Goal: Use online tool/utility: Use online tool/utility

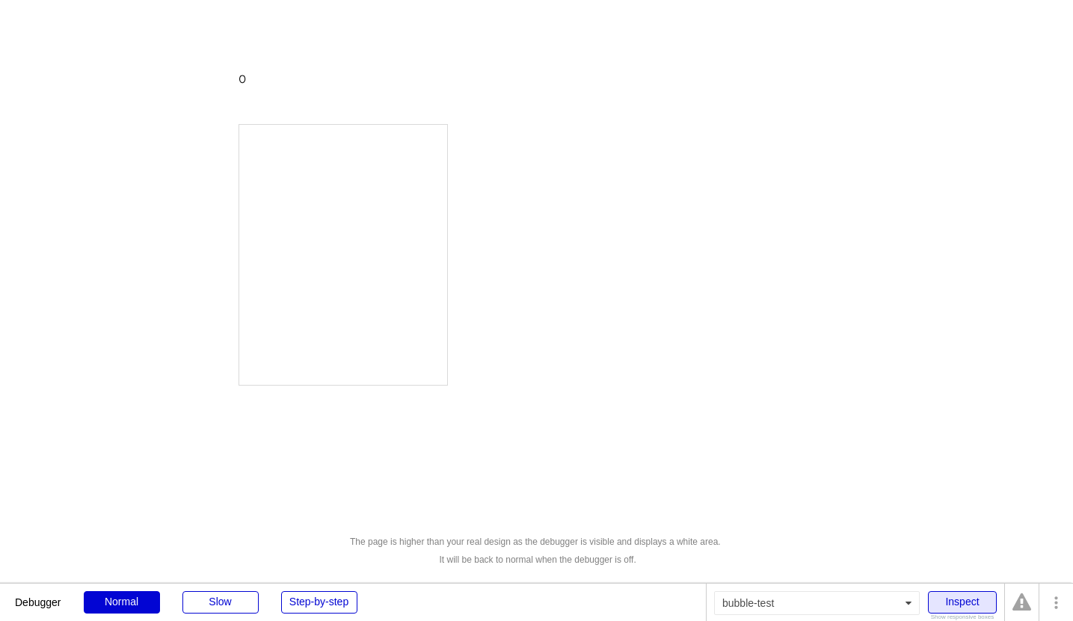
click at [951, 611] on div "Inspect" at bounding box center [962, 602] width 69 height 22
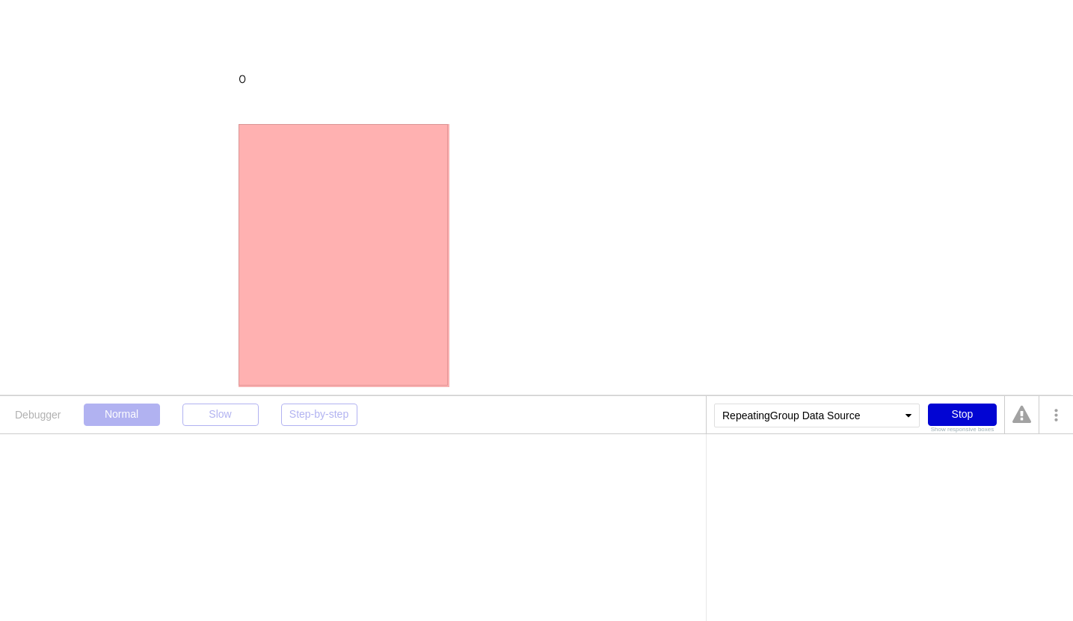
click at [312, 147] on div at bounding box center [343, 255] width 209 height 262
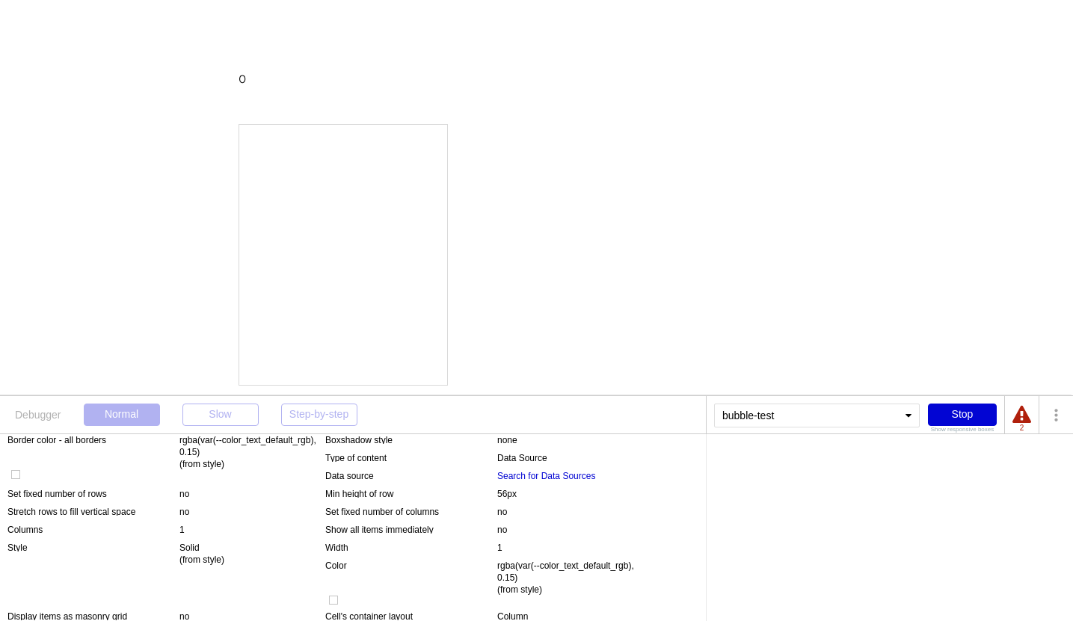
scroll to position [213, 0]
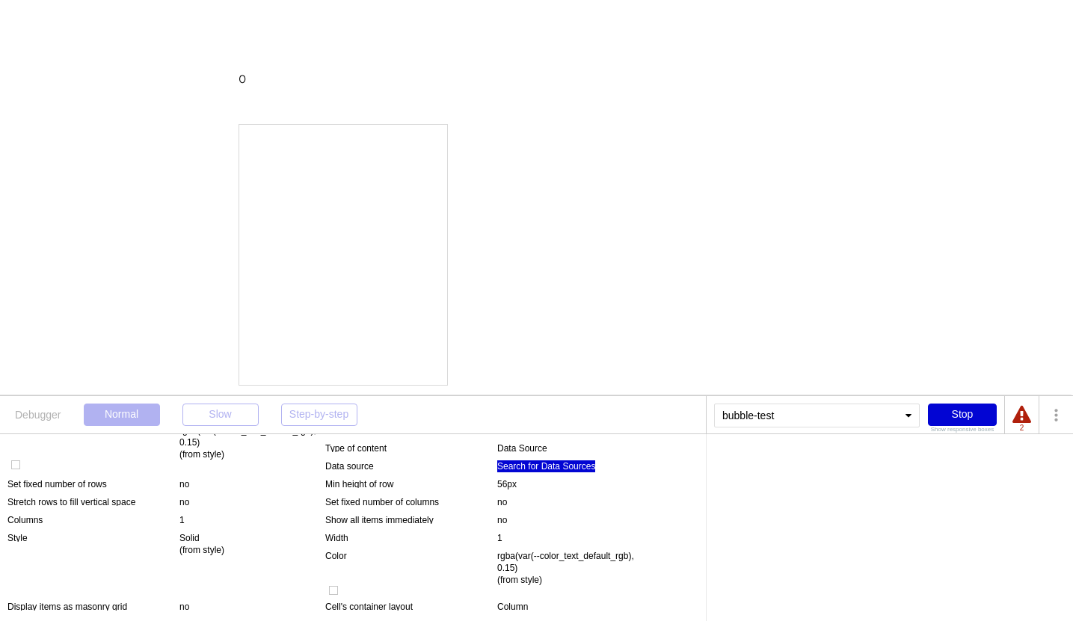
click at [562, 464] on div "Search for Data Sources" at bounding box center [546, 467] width 98 height 12
click at [810, 462] on div "Search for Data Sources" at bounding box center [763, 461] width 98 height 9
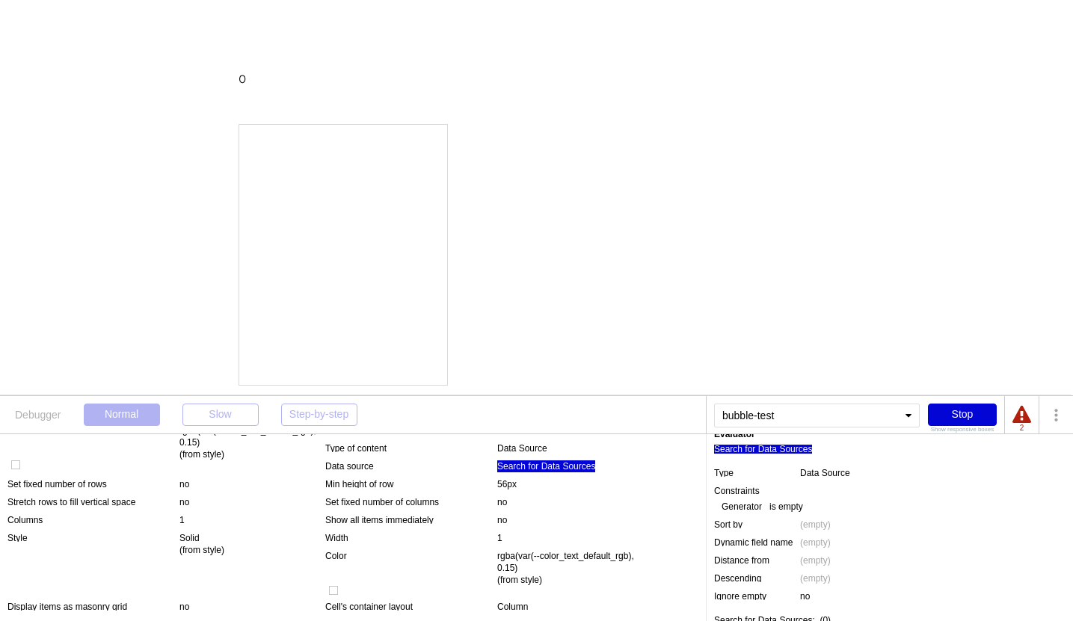
scroll to position [0, 0]
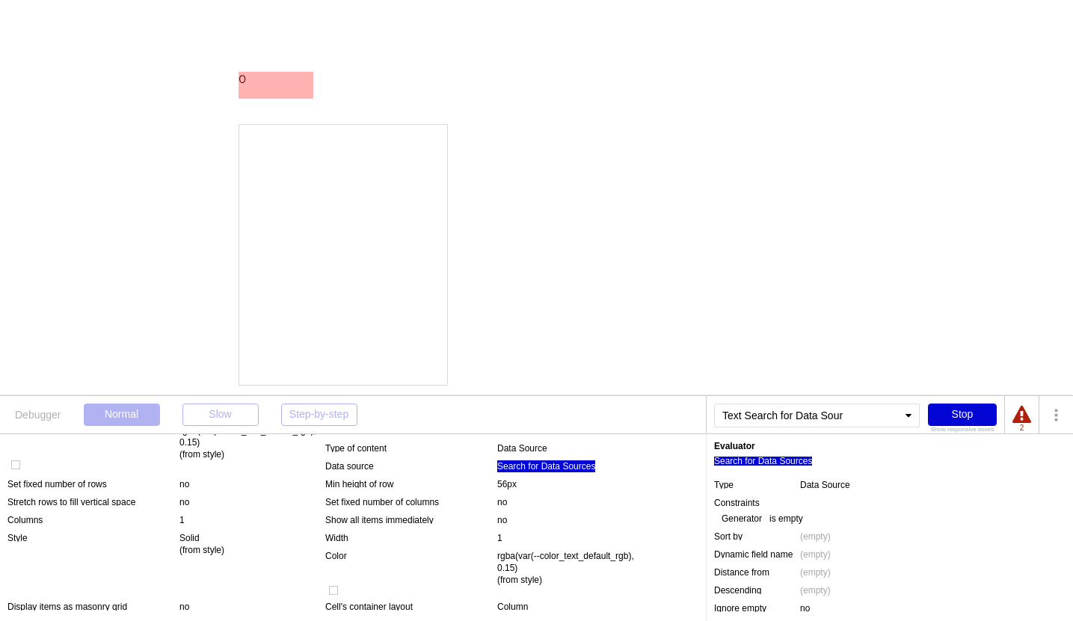
click at [240, 76] on div "0" at bounding box center [276, 79] width 75 height 15
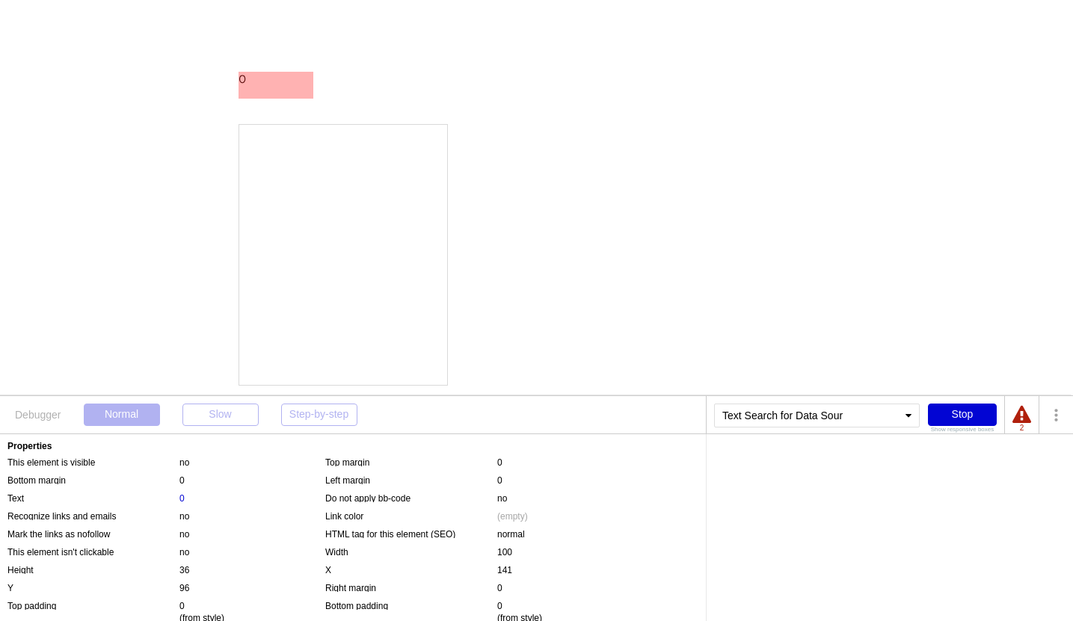
click at [266, 82] on div "0" at bounding box center [276, 79] width 75 height 15
click at [250, 80] on div "0" at bounding box center [276, 79] width 75 height 15
click at [182, 493] on div "0" at bounding box center [181, 499] width 5 height 12
click at [767, 458] on div "Search for Data Sources" at bounding box center [763, 461] width 98 height 9
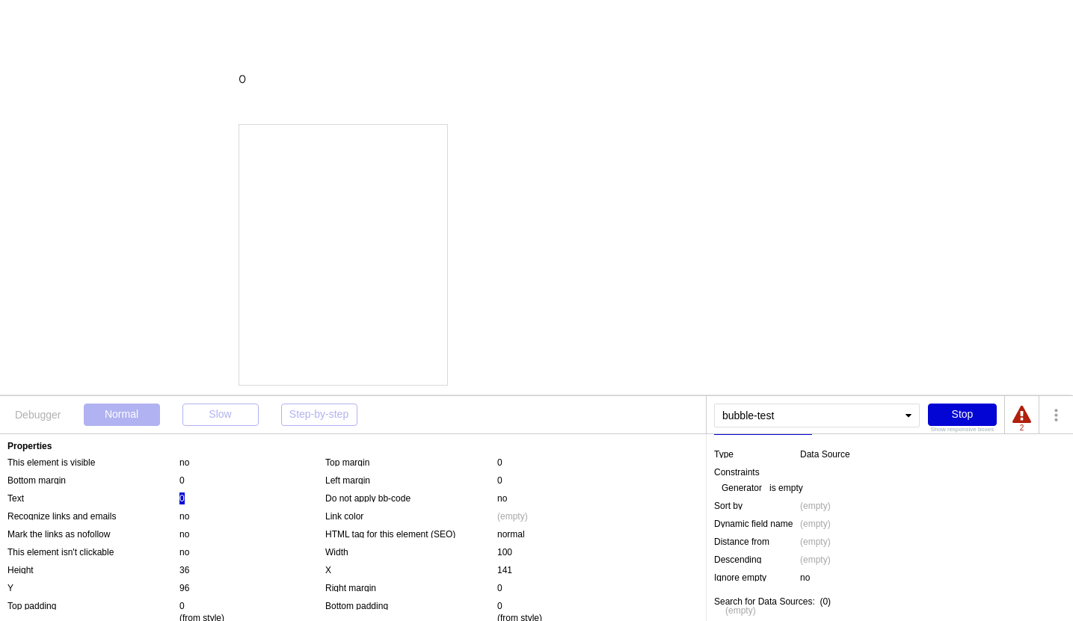
scroll to position [36, 0]
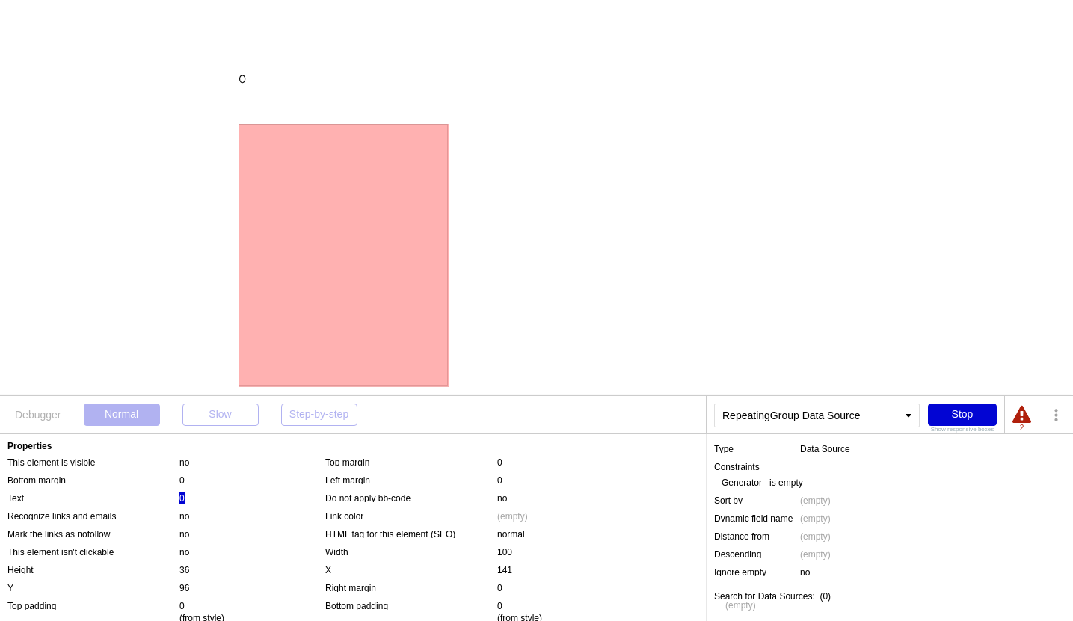
click at [407, 177] on div at bounding box center [343, 255] width 209 height 262
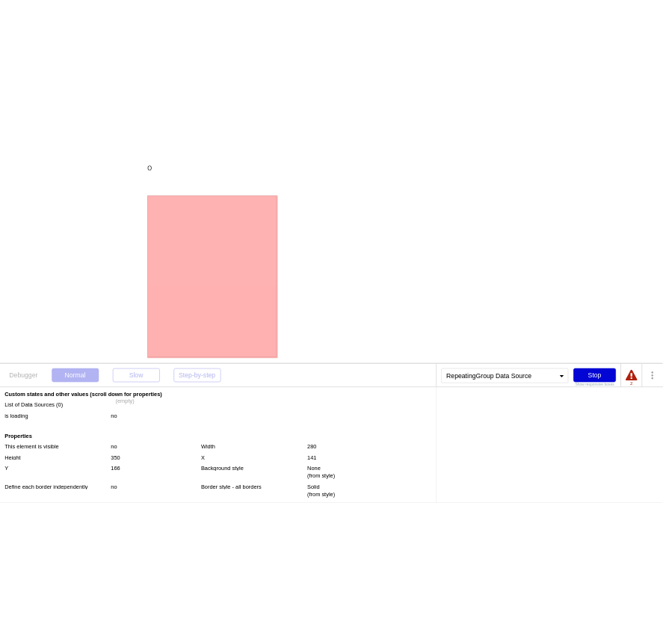
scroll to position [0, 0]
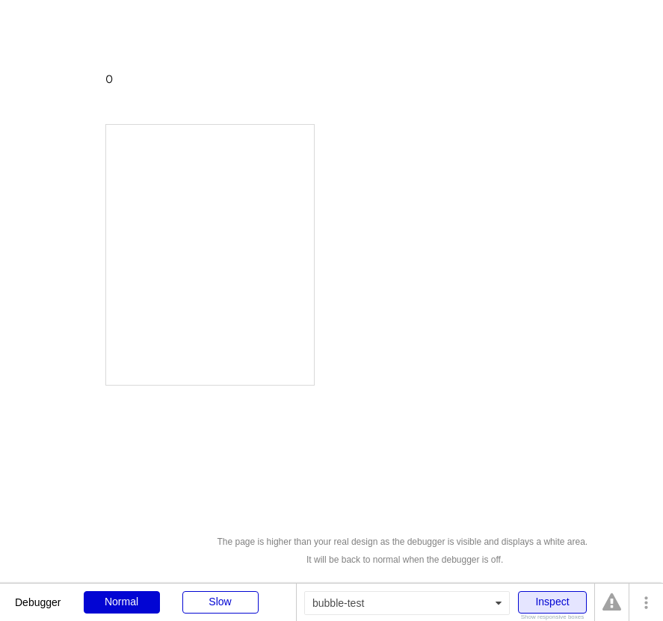
click at [535, 612] on div "Inspect" at bounding box center [552, 602] width 69 height 22
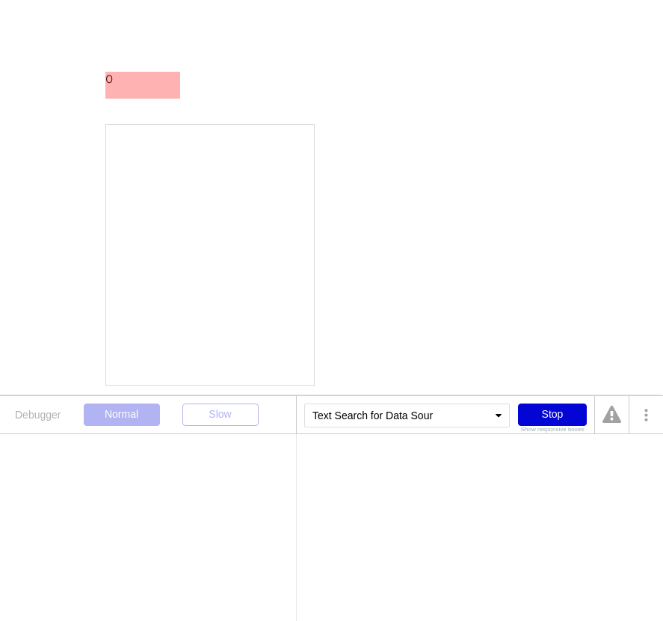
click at [122, 82] on div "0" at bounding box center [142, 79] width 75 height 15
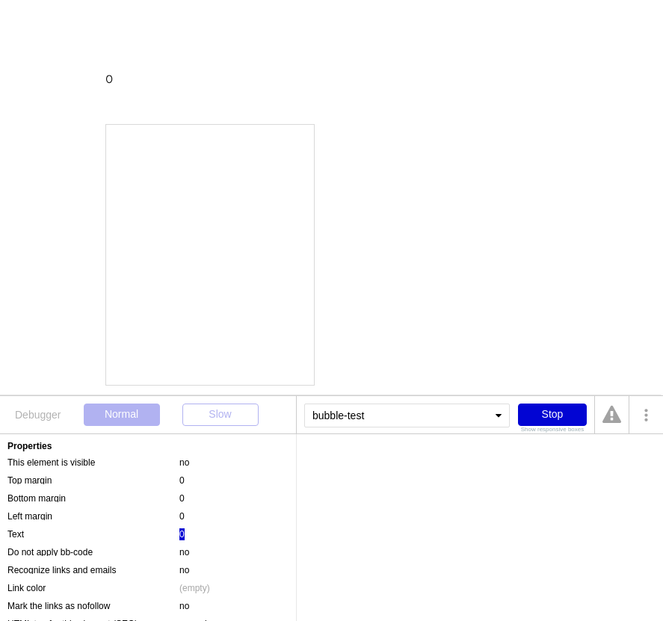
click at [180, 534] on div "0" at bounding box center [181, 535] width 5 height 12
click at [352, 463] on div "Search for Data Sources" at bounding box center [353, 461] width 98 height 9
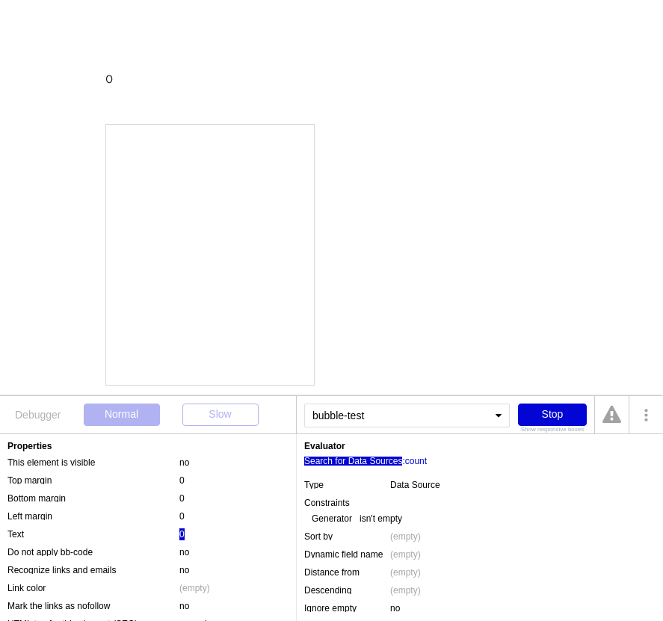
scroll to position [36, 0]
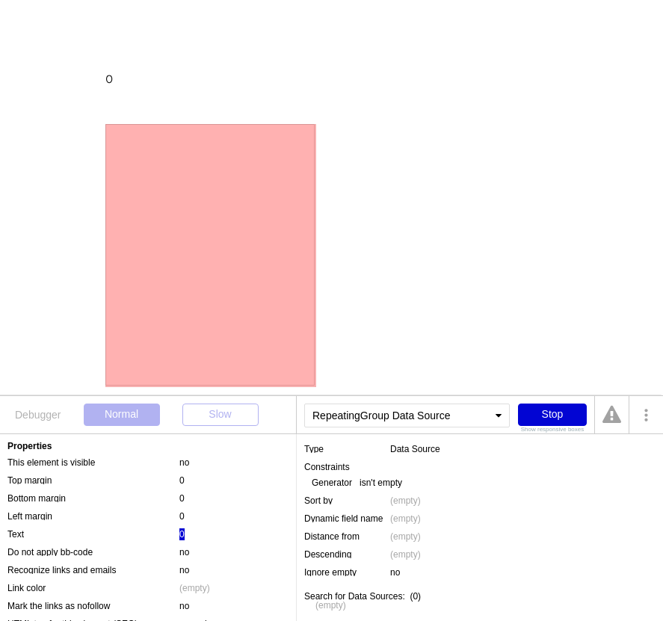
click at [265, 152] on div at bounding box center [209, 255] width 209 height 262
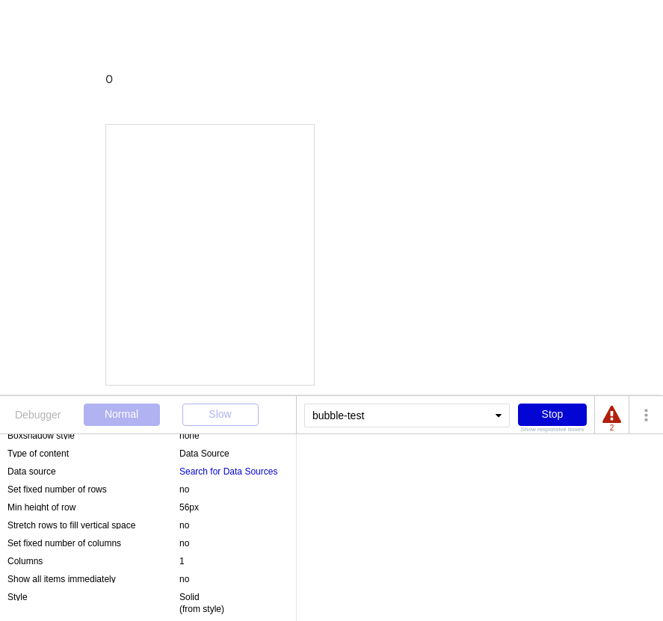
scroll to position [356, 0]
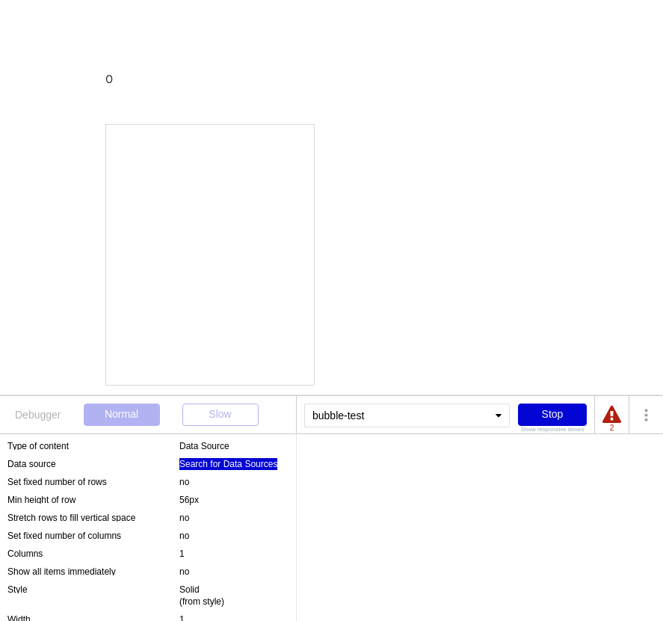
click at [221, 464] on div "Search for Data Sources" at bounding box center [228, 464] width 98 height 12
click at [336, 458] on div "Search for Data Sources" at bounding box center [353, 461] width 98 height 9
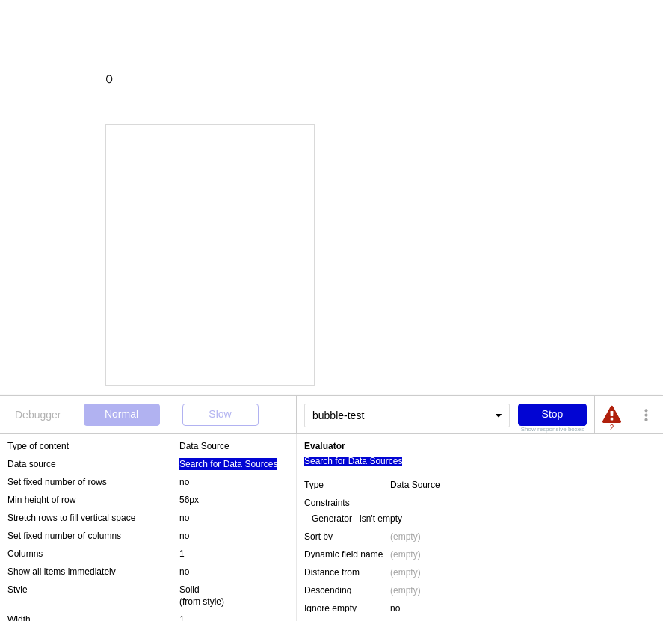
scroll to position [36, 0]
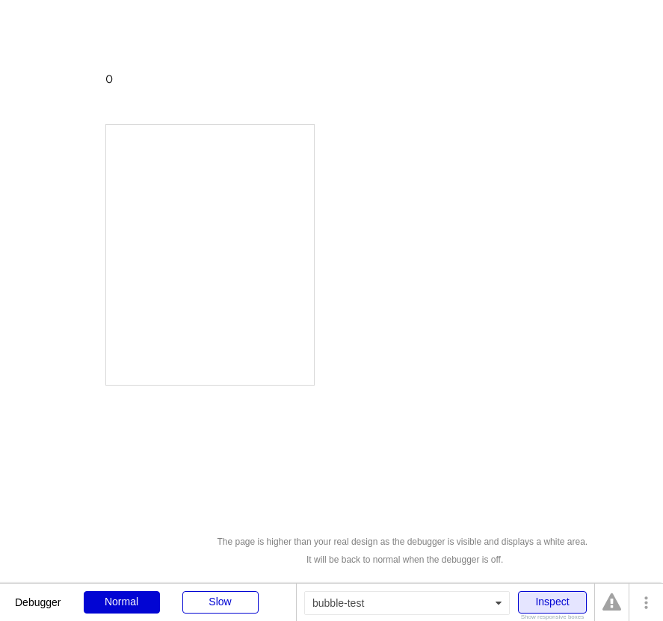
click at [535, 599] on div "Inspect" at bounding box center [552, 602] width 69 height 22
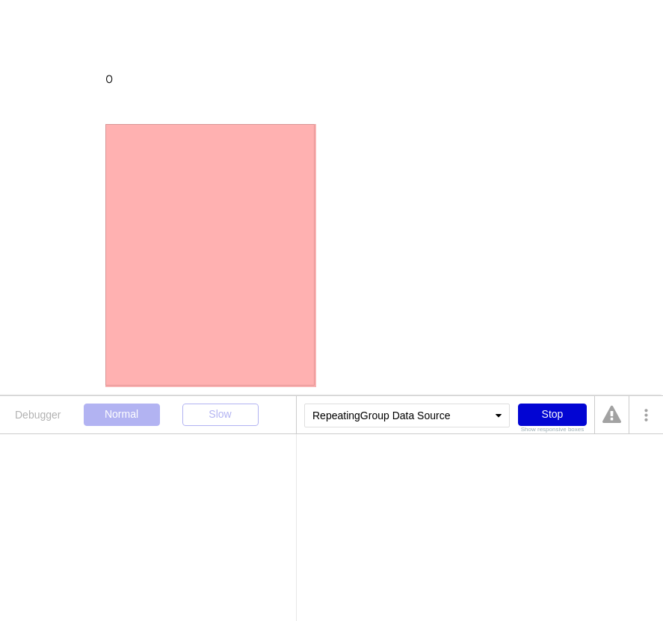
click at [233, 179] on div at bounding box center [209, 255] width 209 height 262
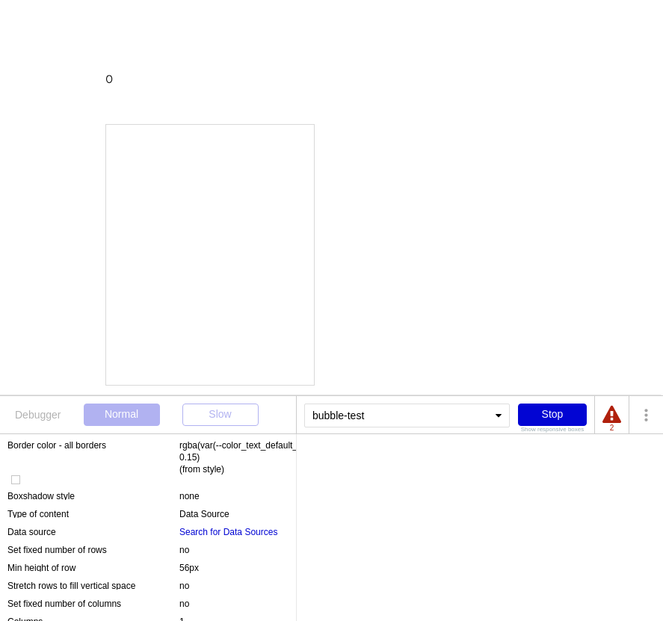
scroll to position [297, 0]
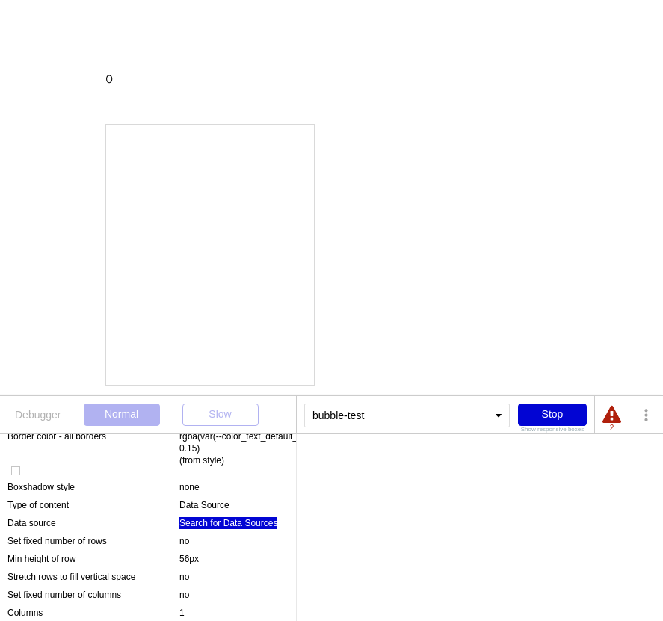
click at [226, 521] on div "Search for Data Sources" at bounding box center [228, 523] width 98 height 12
click at [360, 461] on div "Search for Data Sources" at bounding box center [353, 461] width 98 height 9
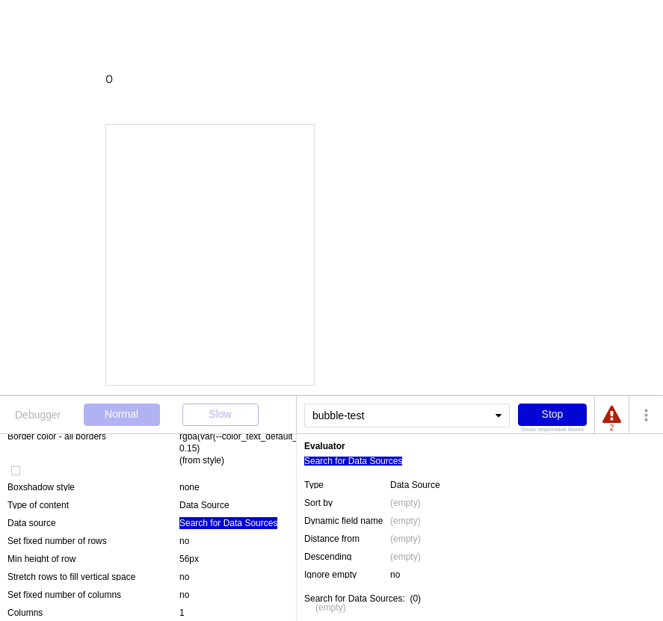
scroll to position [2, 0]
